Goal: Transaction & Acquisition: Purchase product/service

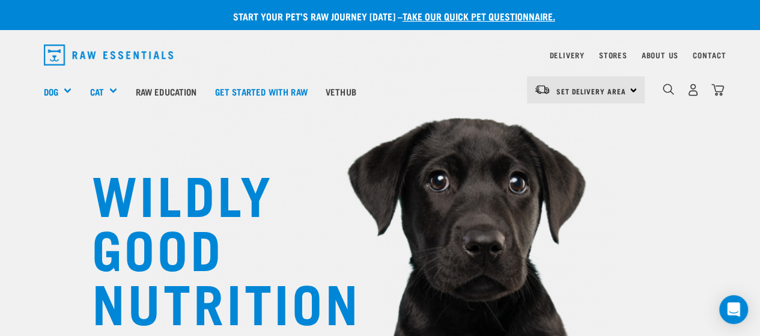
click at [663, 87] on img "dropdown navigation" at bounding box center [668, 89] width 11 height 11
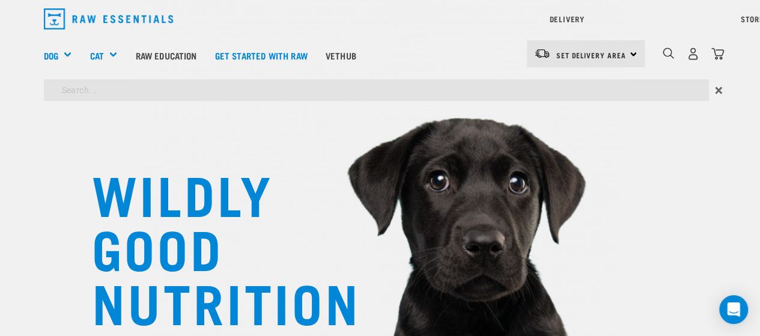
click at [475, 82] on input "search" at bounding box center [376, 90] width 665 height 22
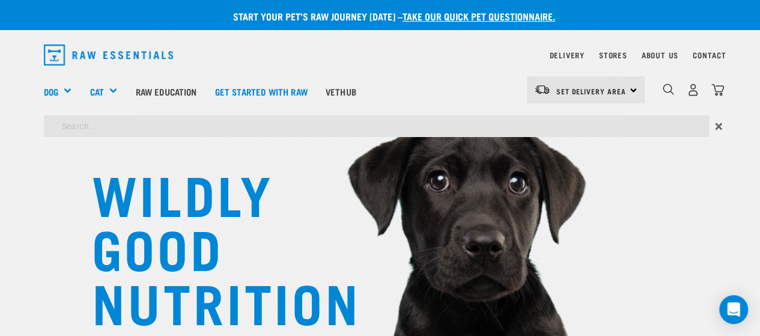
click at [72, 53] on div "Delivery Stores About Us Contact Set Delivery Area" at bounding box center [380, 89] width 760 height 107
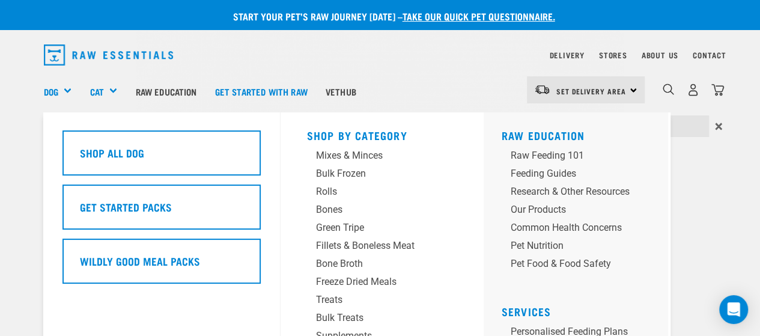
click at [49, 86] on link "Dog" at bounding box center [51, 92] width 14 height 14
click at [105, 159] on h5 "Shop All Dog" at bounding box center [112, 153] width 64 height 16
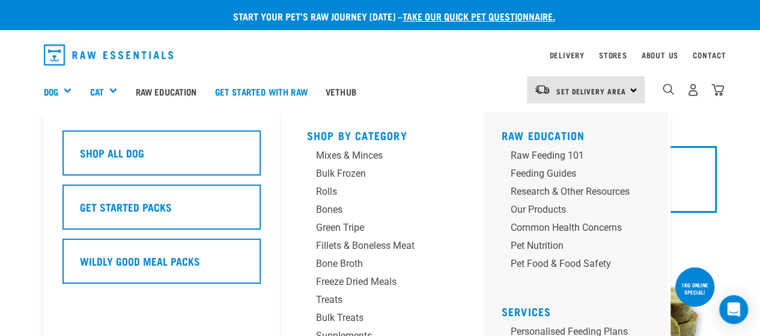
click at [142, 240] on div "Wildly Good Meal Packs" at bounding box center [162, 261] width 198 height 45
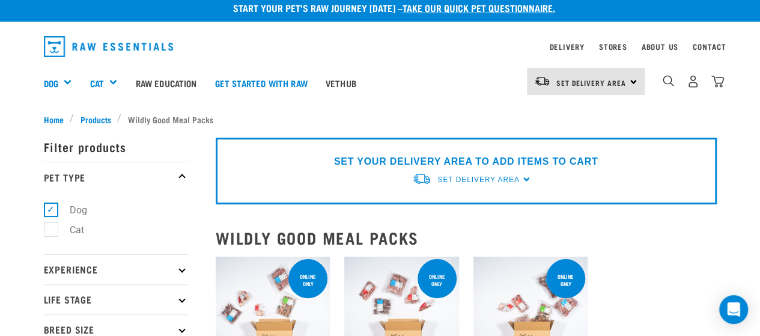
scroll to position [7, 0]
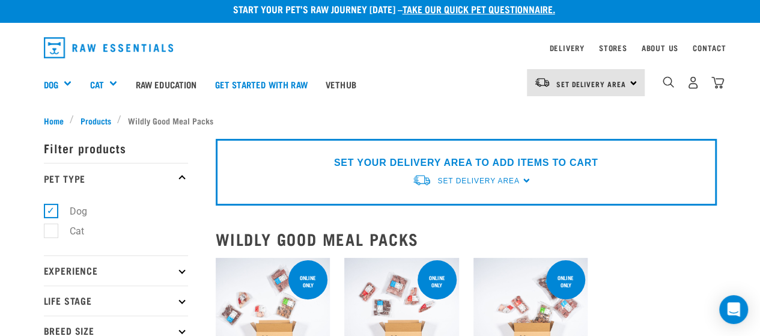
click at [669, 81] on img "dropdown navigation" at bounding box center [668, 81] width 11 height 11
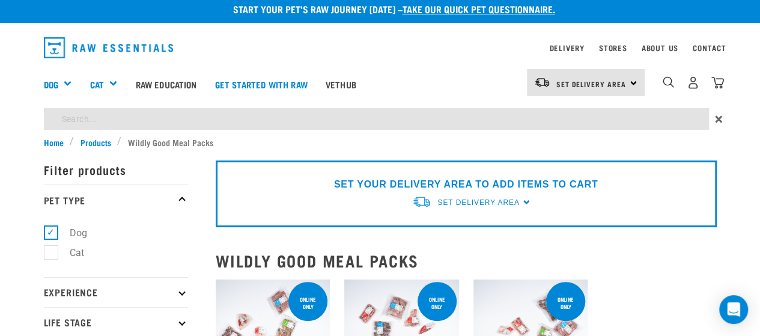
scroll to position [0, 0]
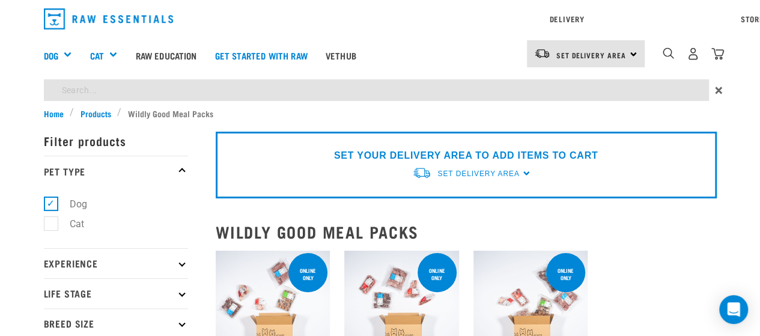
type input "goat"
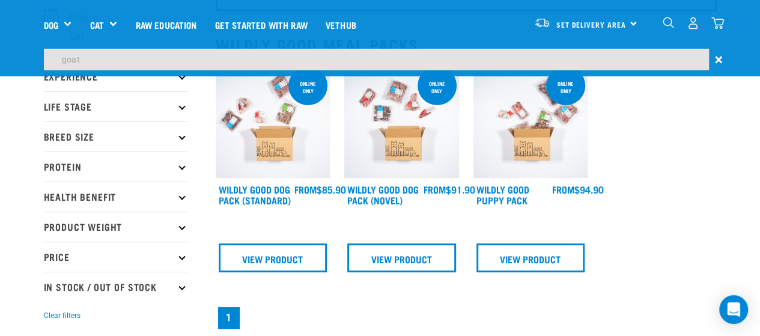
scroll to position [86, 0]
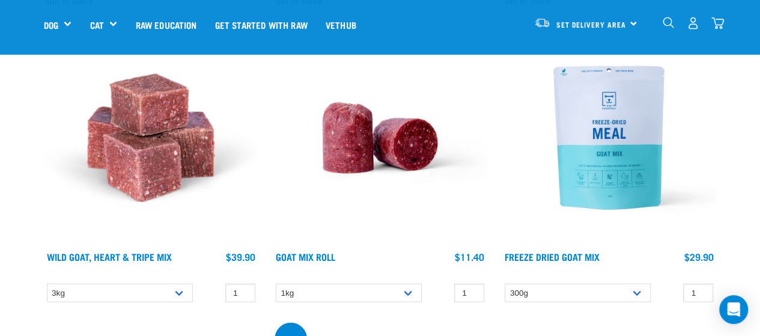
scroll to position [1341, 0]
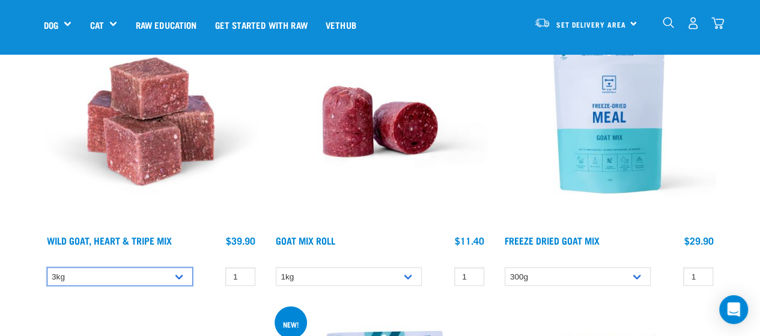
click at [182, 275] on select "3kg 1kg" at bounding box center [120, 276] width 146 height 19
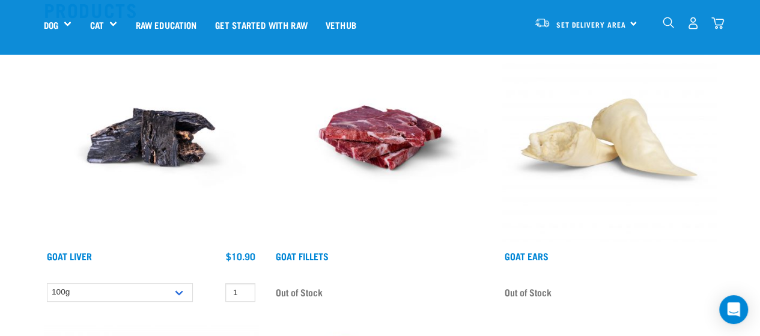
scroll to position [180, 0]
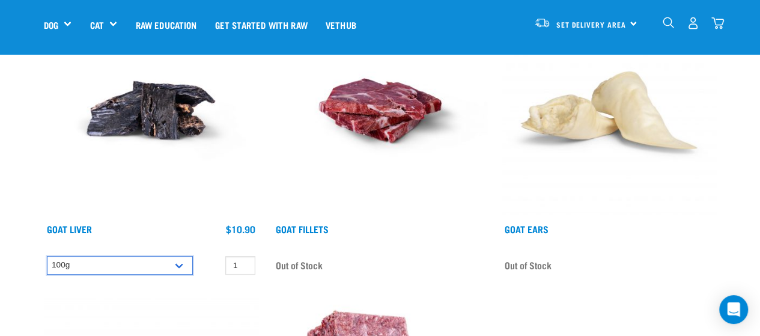
click at [184, 260] on select "100g" at bounding box center [120, 265] width 146 height 19
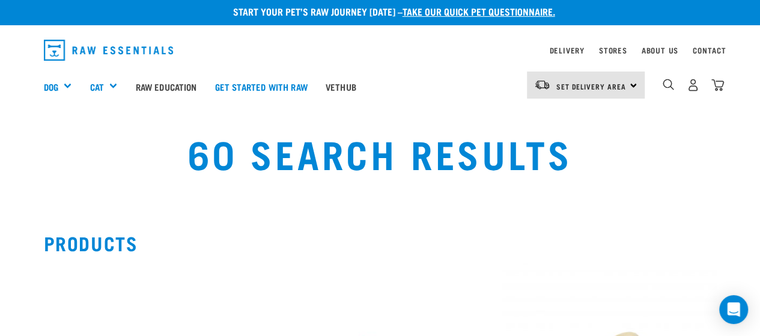
scroll to position [32, 0]
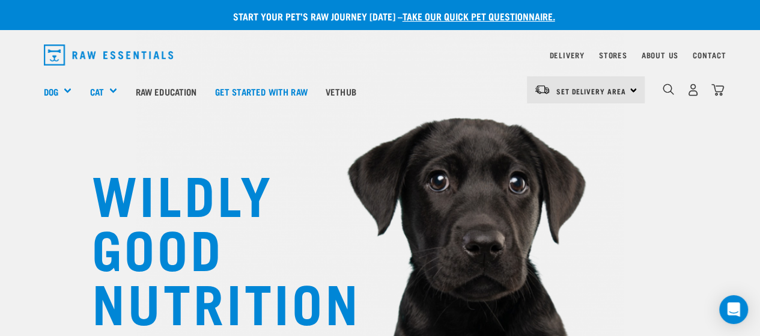
click at [659, 94] on div "0" at bounding box center [684, 91] width 79 height 48
click at [665, 94] on img "dropdown navigation" at bounding box center [668, 89] width 11 height 11
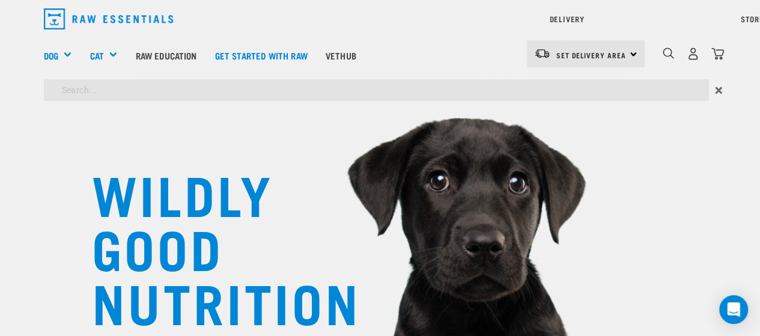
type input "goat"
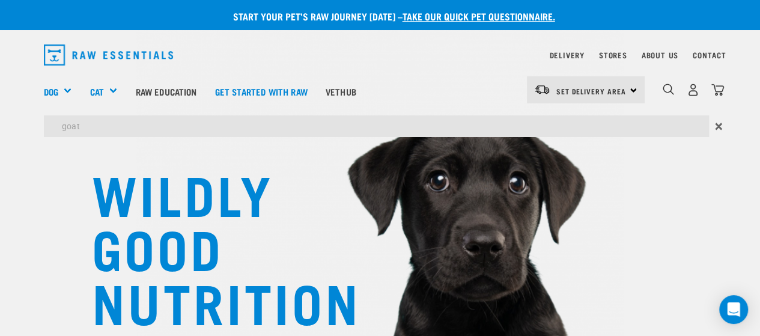
click at [713, 206] on div "WILDLY GOOD NUTRITION" at bounding box center [380, 204] width 760 height 409
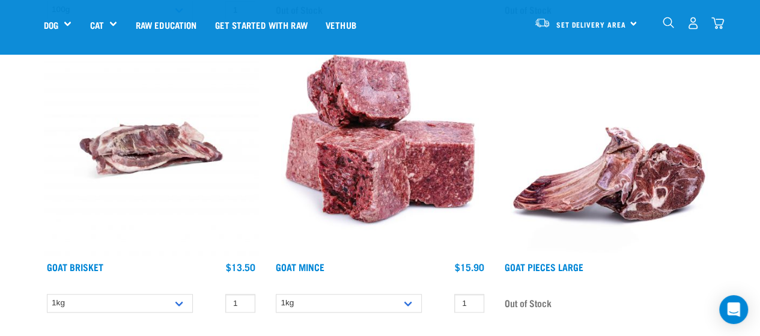
scroll to position [480, 0]
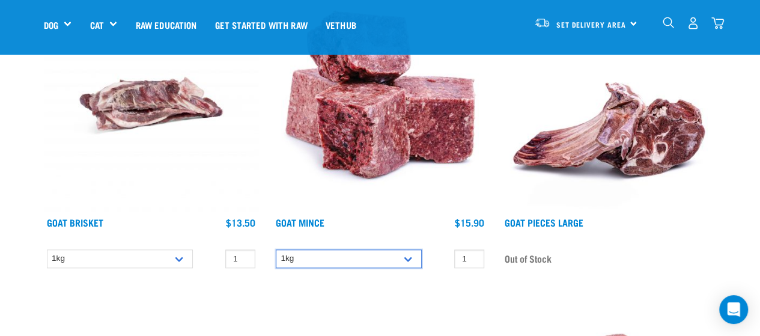
click at [412, 254] on select "1kg 3kg" at bounding box center [349, 258] width 146 height 19
click at [276, 249] on select "1kg 3kg" at bounding box center [349, 258] width 146 height 19
click at [411, 258] on select "1kg 3kg" at bounding box center [349, 258] width 146 height 19
select select "431"
click at [276, 249] on select "1kg 3kg" at bounding box center [349, 258] width 146 height 19
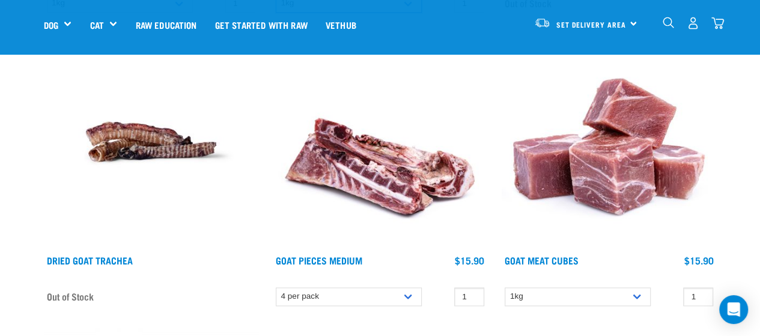
scroll to position [717, 0]
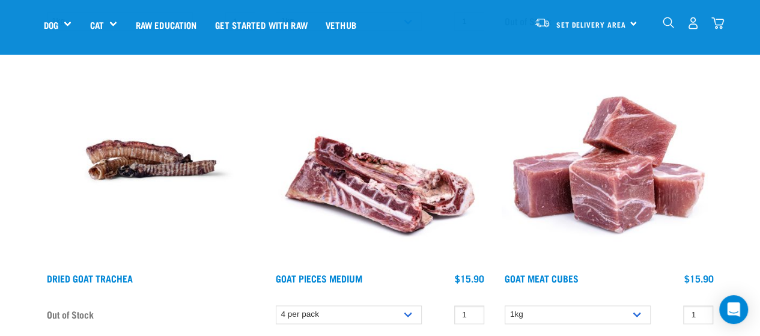
click at [623, 174] on img at bounding box center [609, 159] width 215 height 215
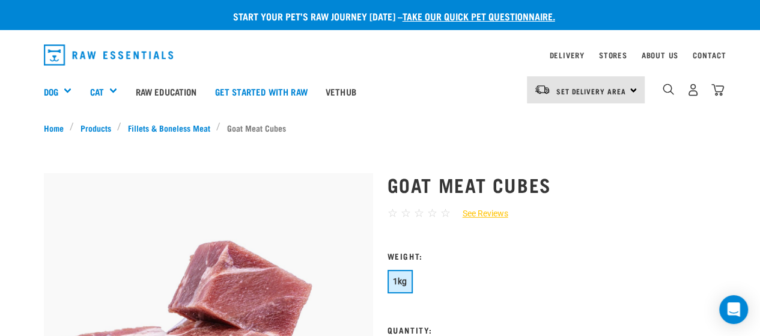
drag, startPoint x: 0, startPoint y: 0, endPoint x: 769, endPoint y: -67, distance: 771.6
